Goal: Find specific page/section: Find specific page/section

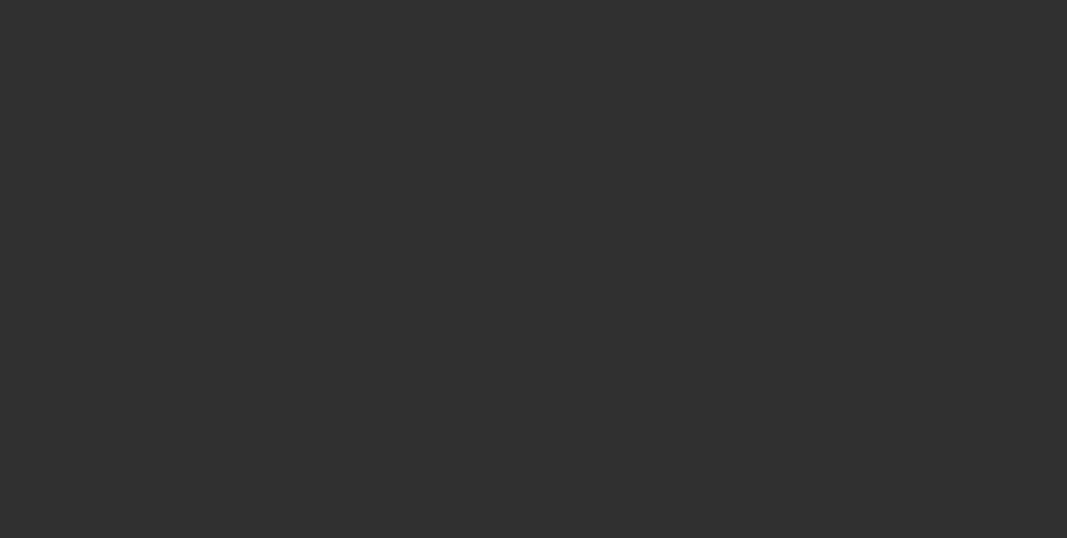
select select "10"
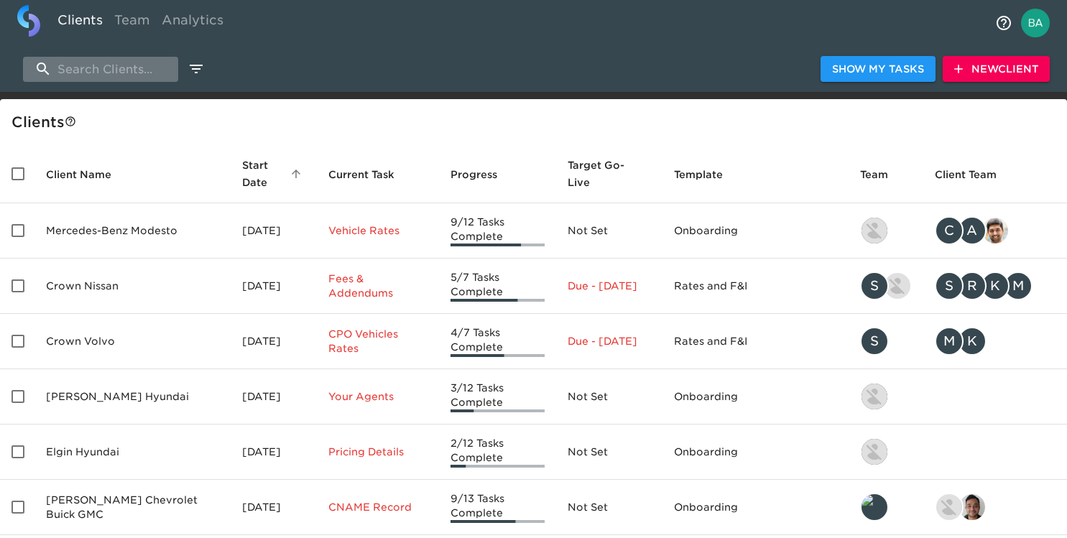
click at [86, 68] on input "search" at bounding box center [100, 69] width 155 height 25
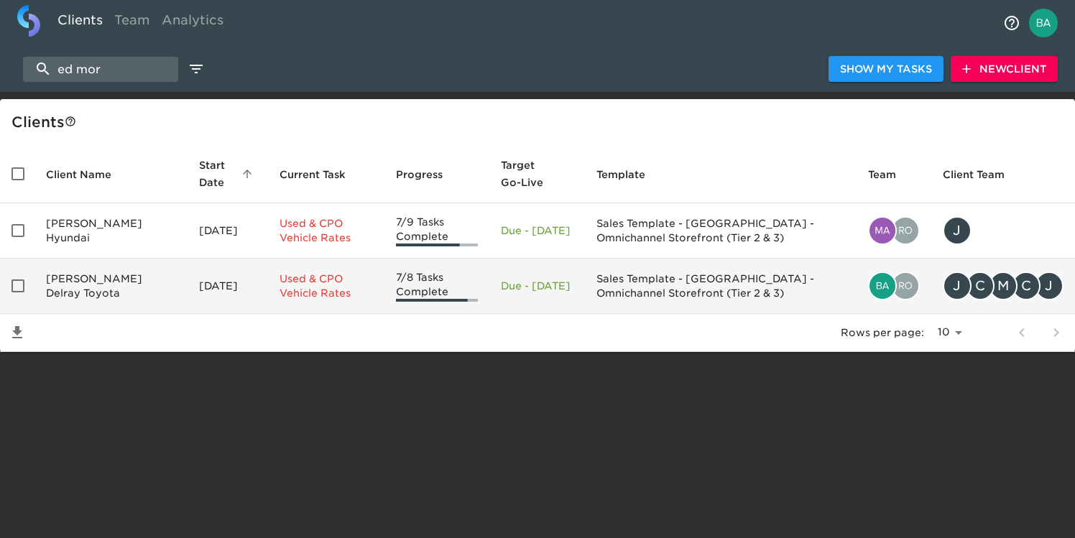
type input "ed mor"
click at [107, 275] on td "[PERSON_NAME] Delray Toyota" at bounding box center [110, 286] width 153 height 55
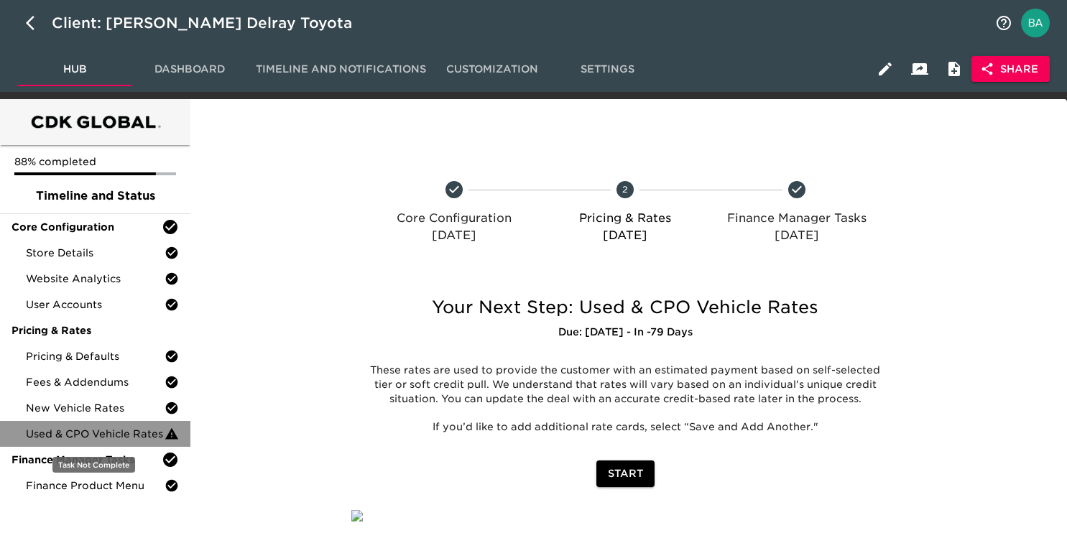
click at [64, 433] on span "Used & CPO Vehicle Rates" at bounding box center [95, 434] width 139 height 14
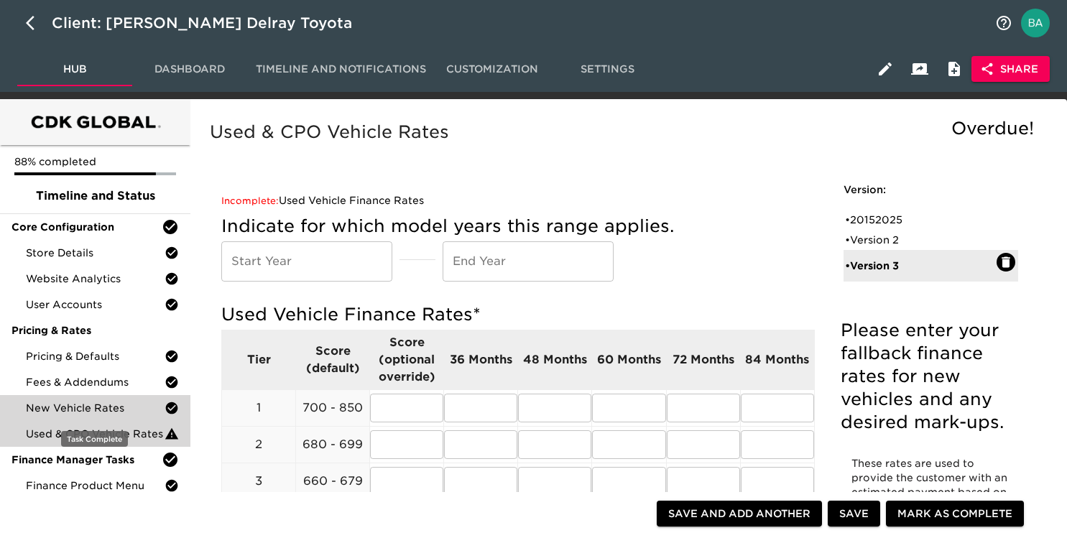
click at [96, 411] on span "New Vehicle Rates" at bounding box center [95, 408] width 139 height 14
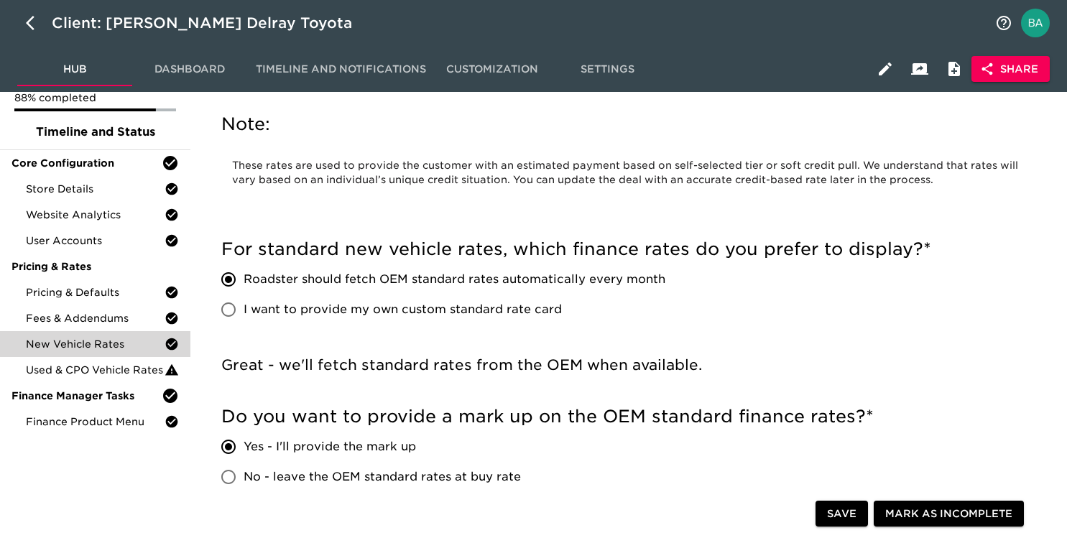
scroll to position [87, 0]
